Goal: Information Seeking & Learning: Learn about a topic

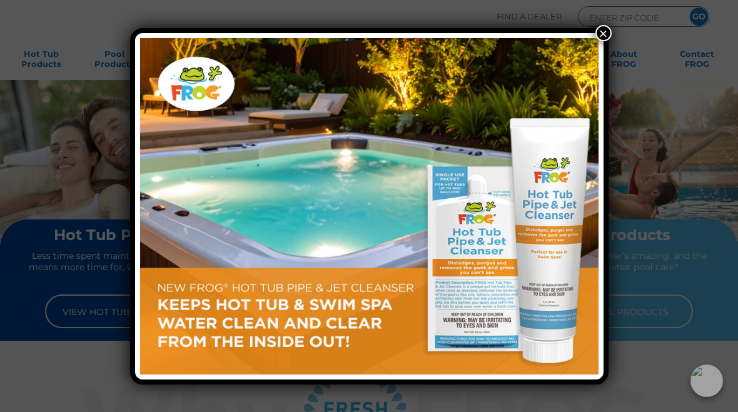
click at [607, 34] on button "×" at bounding box center [603, 33] width 16 height 16
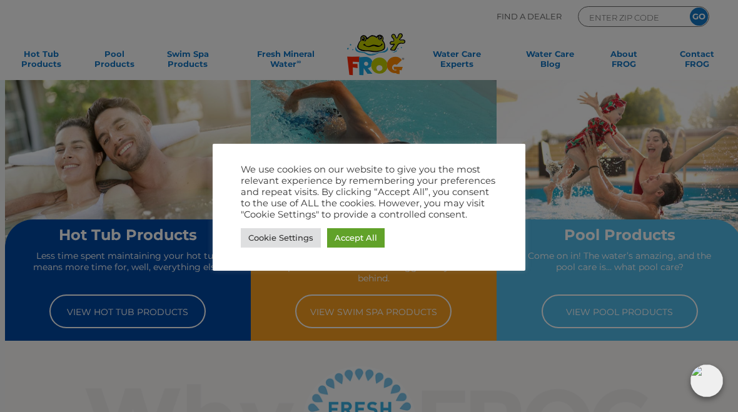
click at [359, 239] on link "Accept All" at bounding box center [356, 237] width 58 height 19
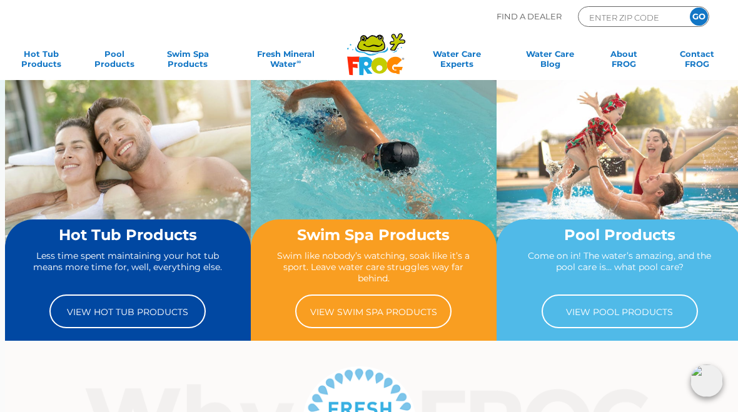
click at [186, 312] on link "View Hot Tub Products" at bounding box center [127, 311] width 156 height 34
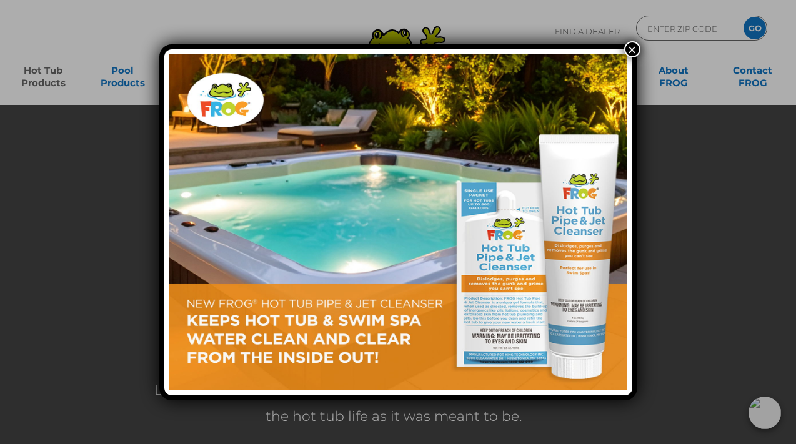
click at [625, 49] on button "×" at bounding box center [632, 49] width 16 height 16
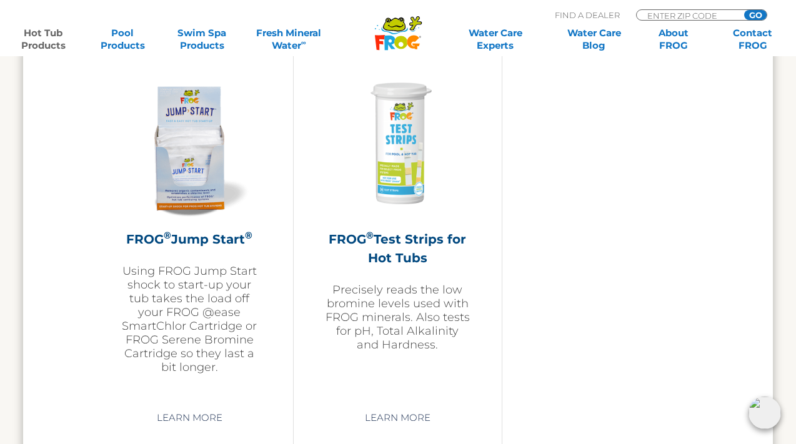
scroll to position [3065, 0]
click at [217, 430] on link "Learn More" at bounding box center [190, 419] width 94 height 23
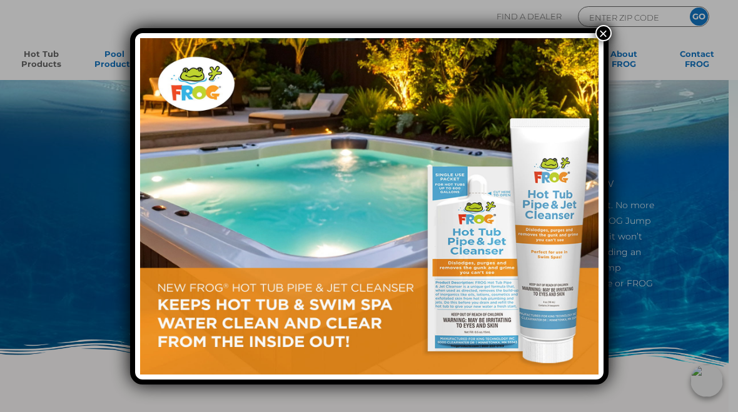
click at [604, 36] on button "×" at bounding box center [603, 33] width 16 height 16
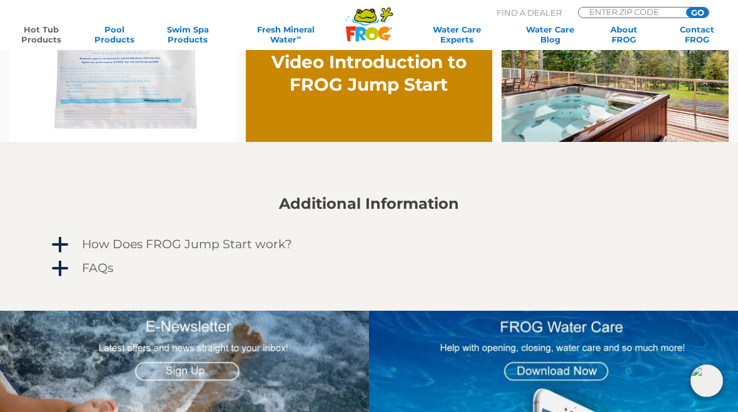
scroll to position [779, 0]
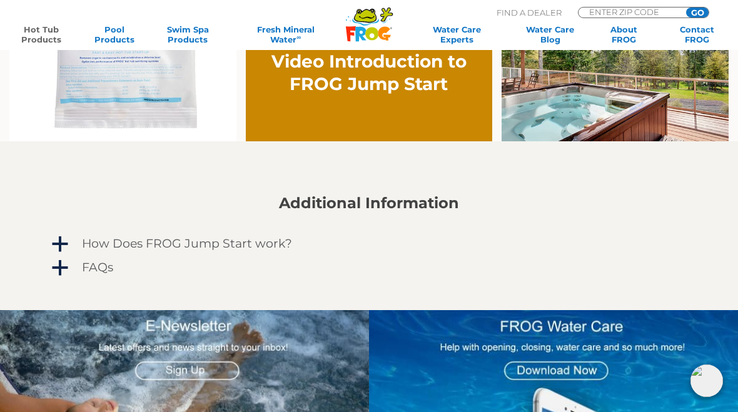
click at [273, 248] on h4 "How Does FROG Jump Start work?" at bounding box center [187, 244] width 210 height 14
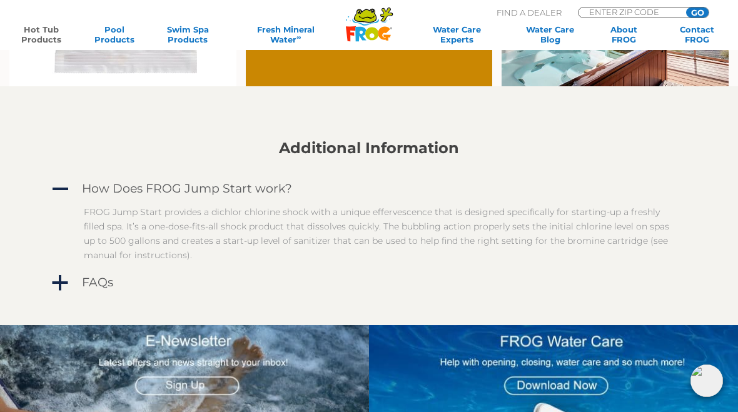
scroll to position [835, 0]
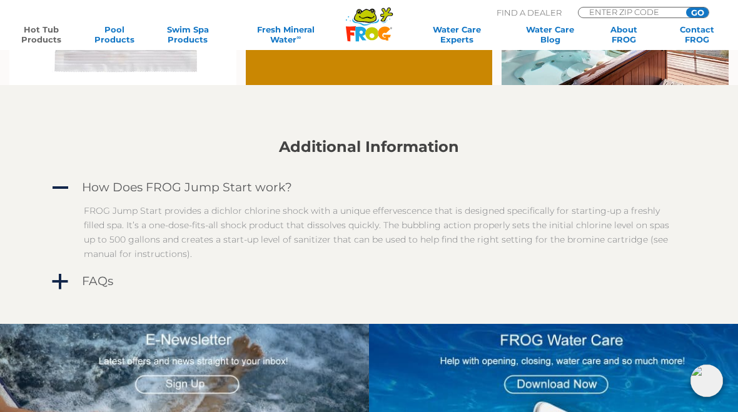
click at [109, 284] on h4 "FAQs" at bounding box center [97, 281] width 31 height 14
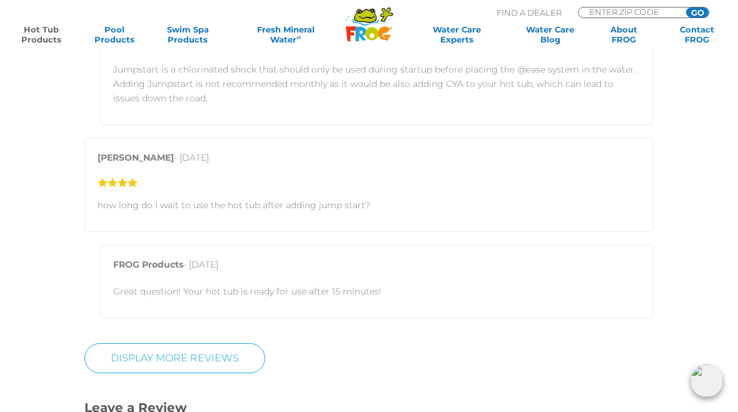
scroll to position [2344, 0]
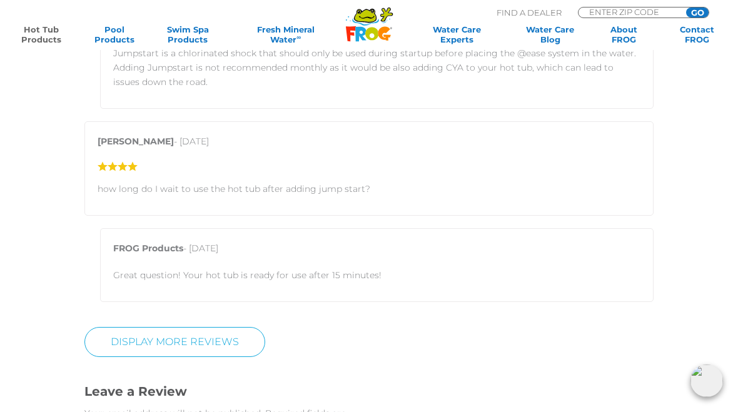
click at [259, 332] on link "Display More Reviews" at bounding box center [174, 342] width 181 height 30
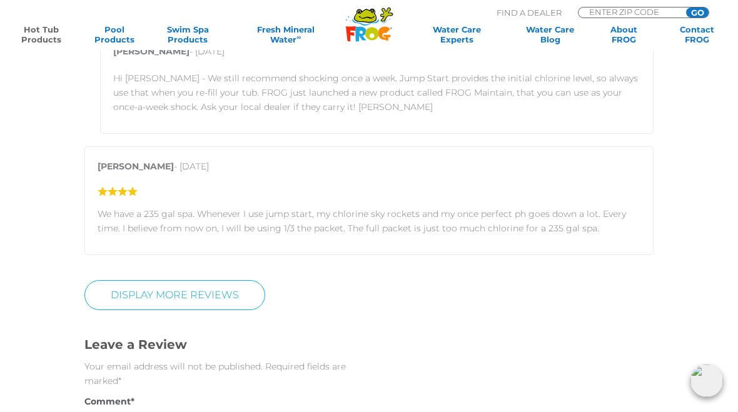
scroll to position [3467, 0]
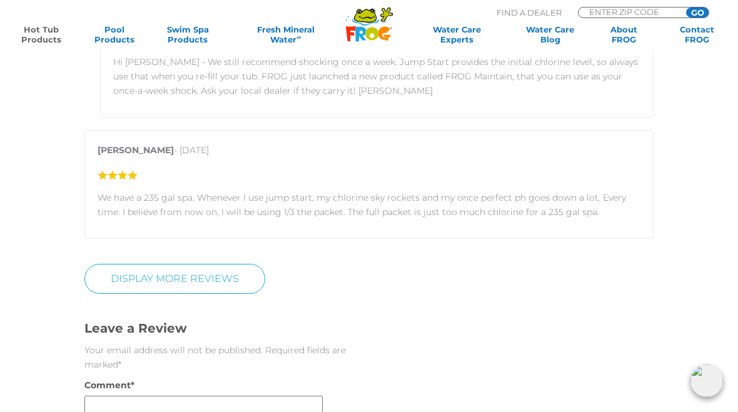
click at [236, 269] on link "DISPLAY MORE REVIEWS" at bounding box center [174, 279] width 181 height 30
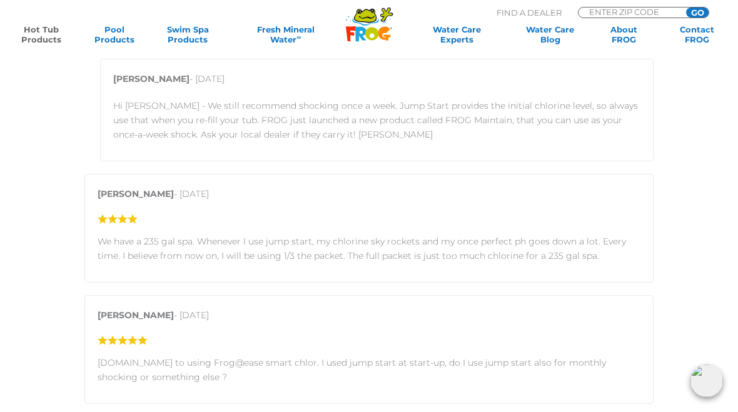
scroll to position [3214, 0]
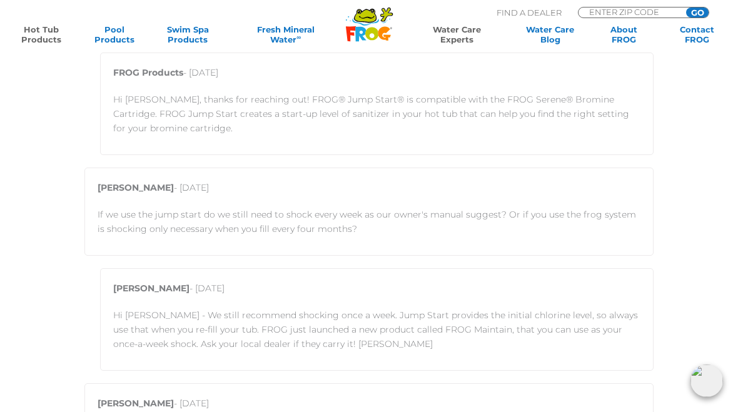
click at [467, 37] on link "Water Care Experts" at bounding box center [456, 34] width 97 height 20
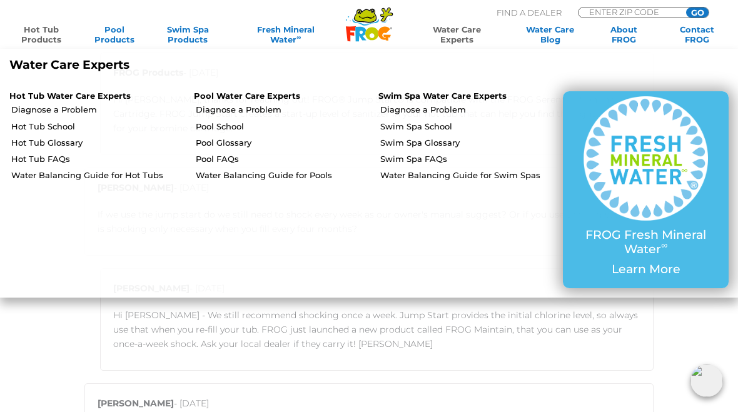
click at [143, 178] on link "Water Balancing Guide for Hot Tubs" at bounding box center [97, 174] width 173 height 11
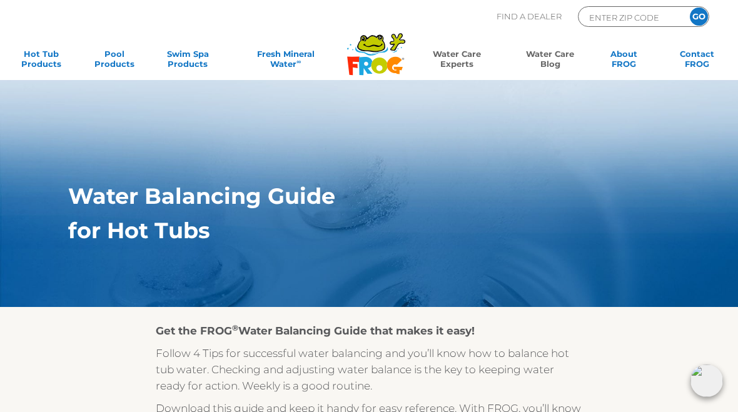
click at [556, 66] on link "Water Care Blog" at bounding box center [549, 61] width 57 height 25
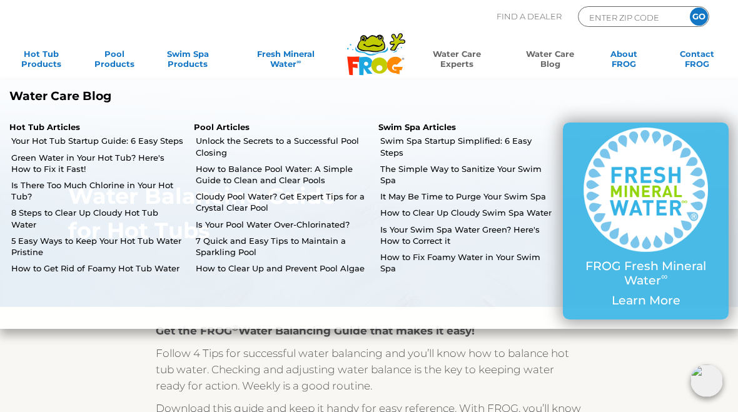
click at [153, 144] on link "Your Hot Tub Startup Guide: 6 Easy Steps" at bounding box center [97, 140] width 173 height 11
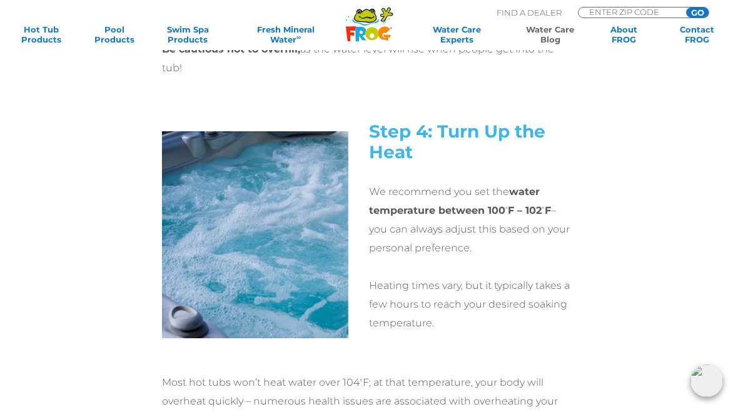
scroll to position [2118, 0]
click at [648, 252] on div "Step 4: Turn Up the Heat We recommend you set the water temperature between 100…" at bounding box center [369, 242] width 620 height 262
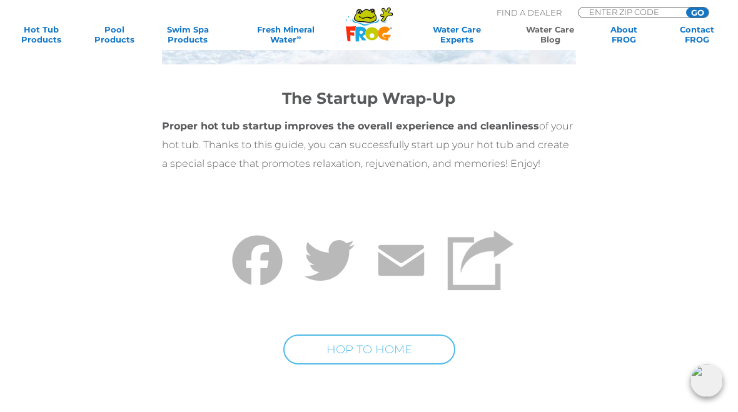
scroll to position [4576, 0]
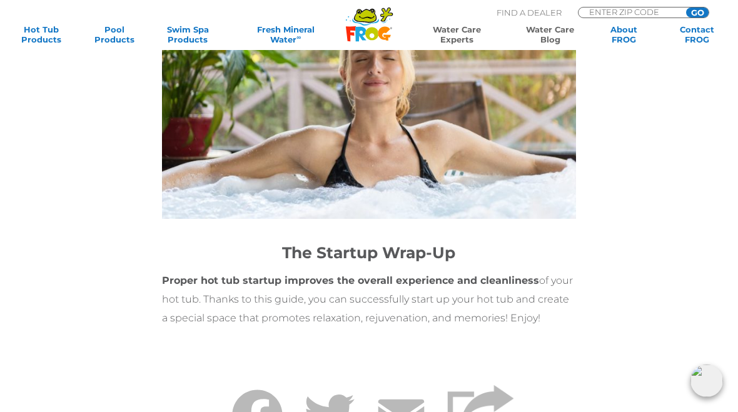
click at [464, 35] on link "Water Care Experts" at bounding box center [456, 34] width 97 height 20
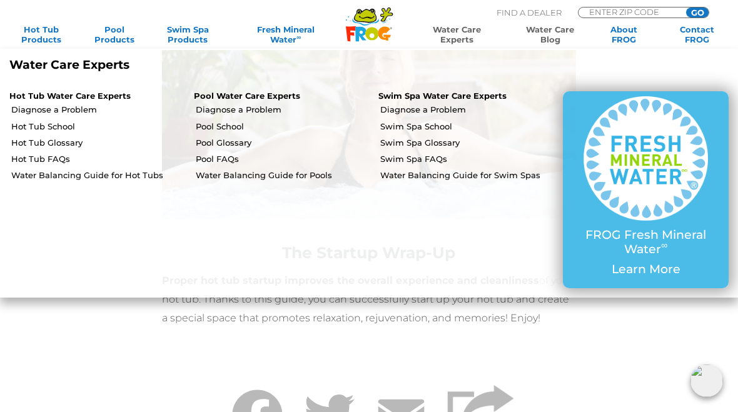
click at [548, 39] on link "Water Care Blog" at bounding box center [549, 34] width 57 height 20
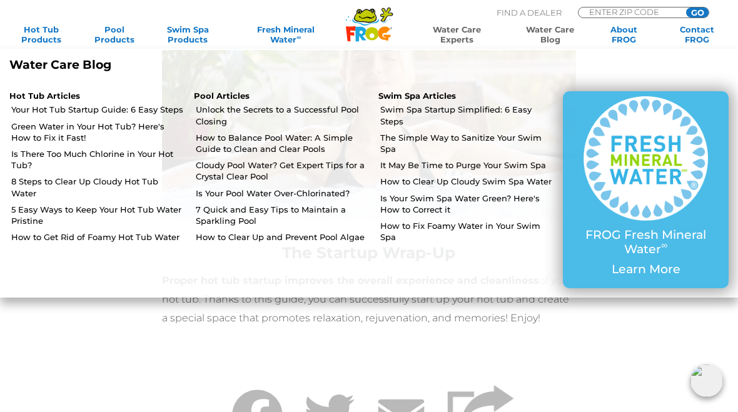
click at [448, 34] on link "Water Care Experts" at bounding box center [456, 34] width 97 height 20
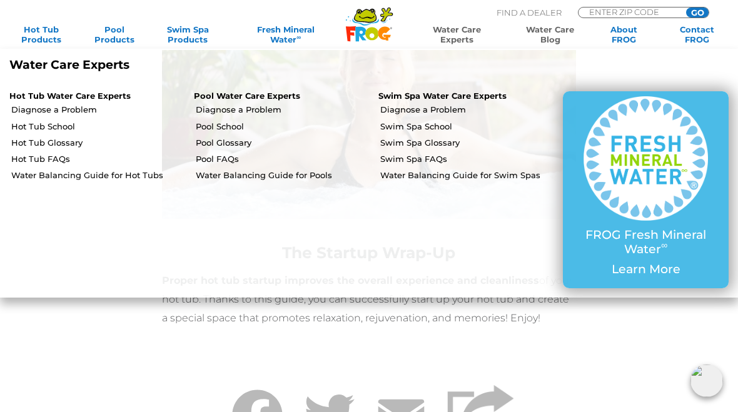
click at [59, 159] on link "Hot Tub FAQs" at bounding box center [97, 158] width 173 height 11
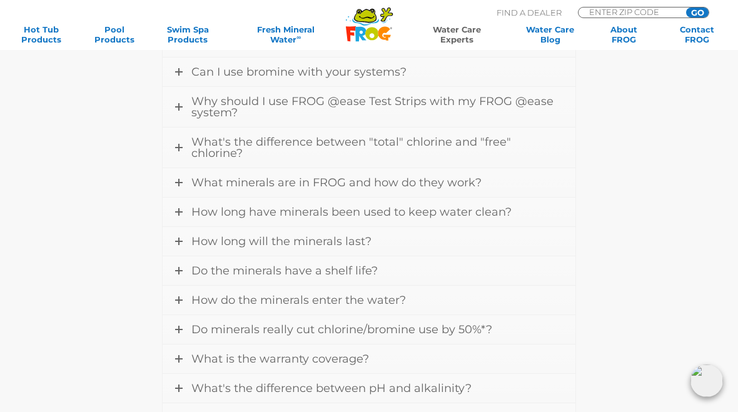
scroll to position [488, 0]
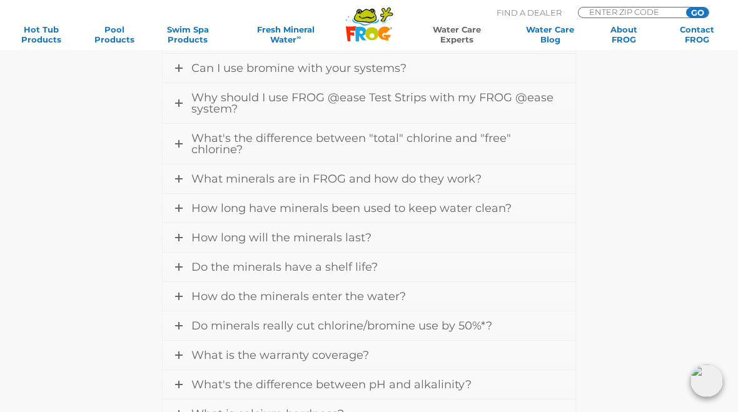
click at [484, 143] on span "What's the difference between "total" chlorine and "free" chlorine?" at bounding box center [350, 143] width 319 height 25
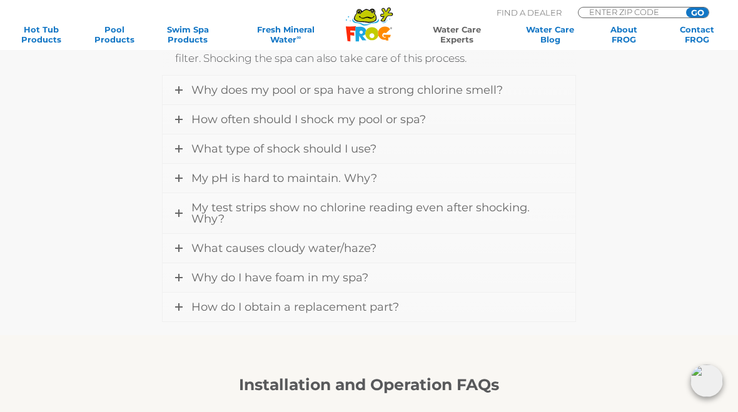
scroll to position [1152, 0]
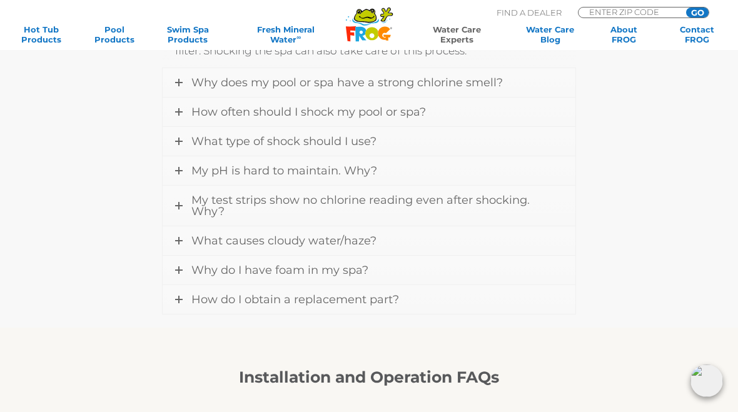
click at [486, 178] on link "My pH is hard to maintain. Why?" at bounding box center [369, 170] width 412 height 29
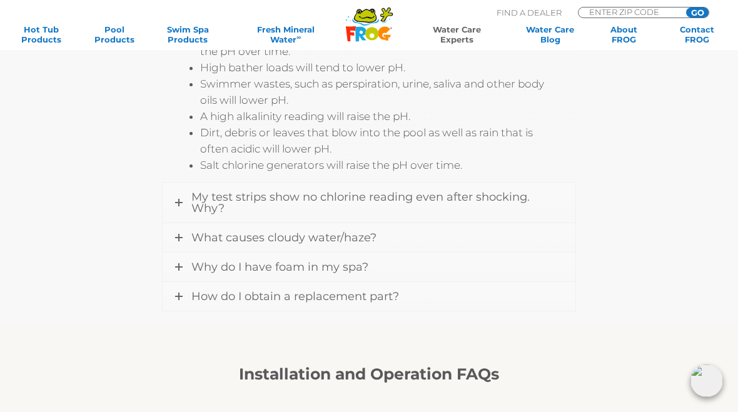
scroll to position [1375, 0]
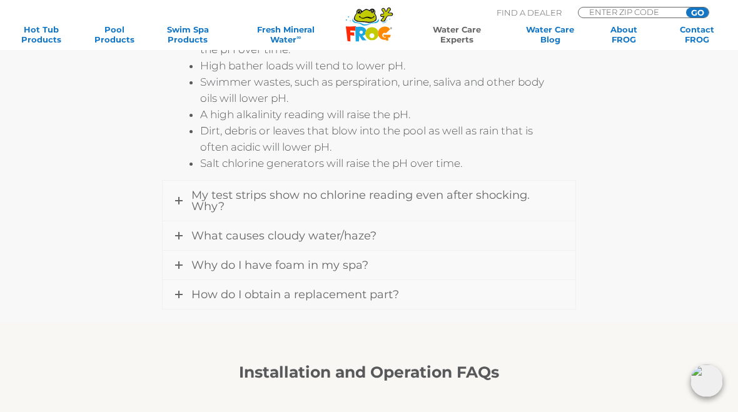
click at [658, 209] on div "When should I use a clarifier? Whenever your water looks hazy or cloudy, it is …" at bounding box center [369, 36] width 620 height 574
click at [422, 205] on link "My test strips show no chlorine reading even after shocking. Why?" at bounding box center [369, 201] width 412 height 40
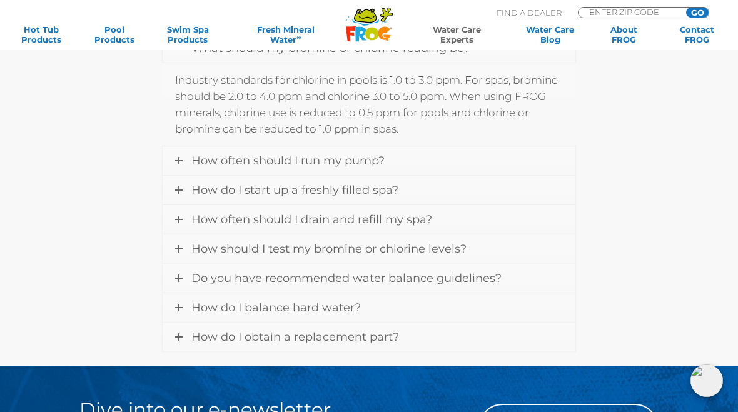
scroll to position [1547, 0]
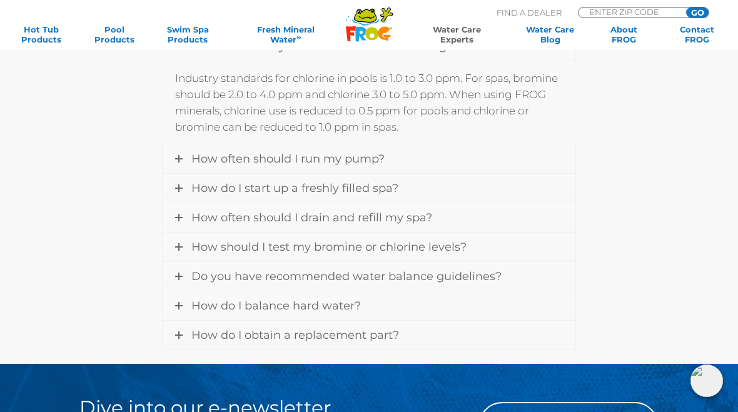
click at [384, 194] on span "How do I start up a freshly filled spa?" at bounding box center [294, 188] width 207 height 14
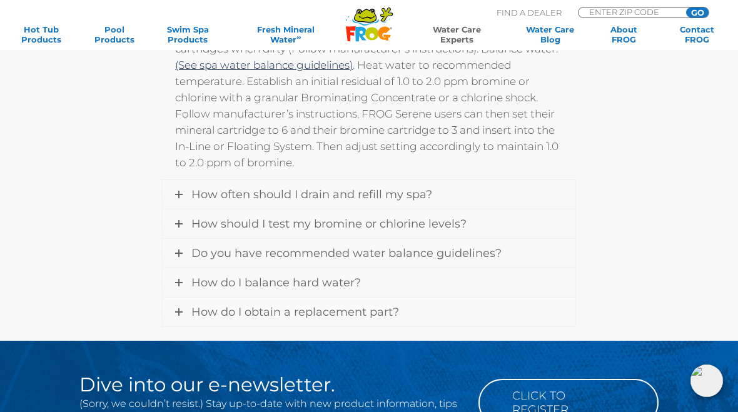
scroll to position [1652, 0]
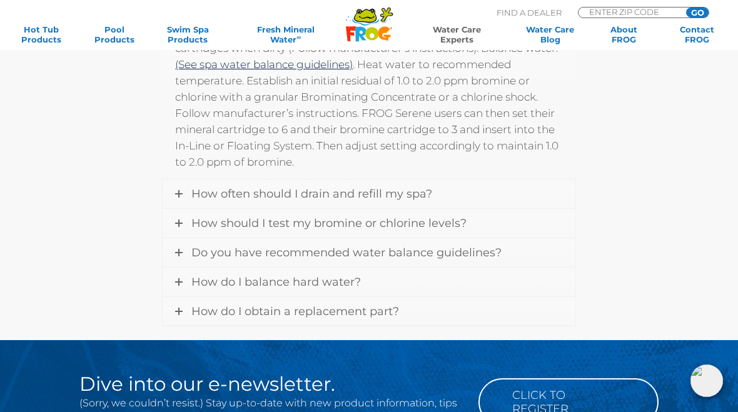
click at [469, 266] on link "Do you have recommended water balance guidelines?" at bounding box center [369, 252] width 412 height 29
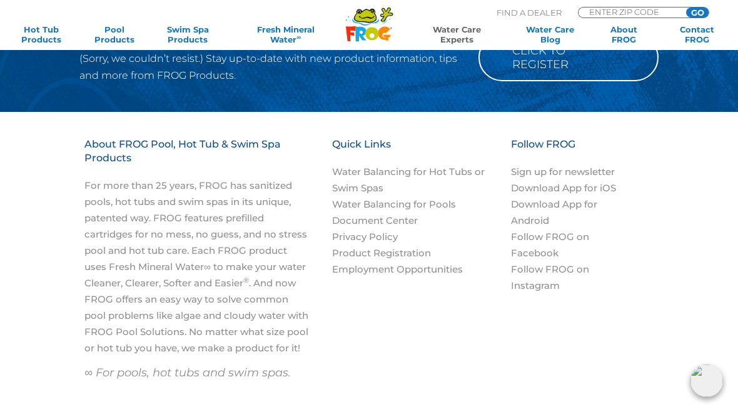
scroll to position [2008, 0]
